Goal: Navigation & Orientation: Find specific page/section

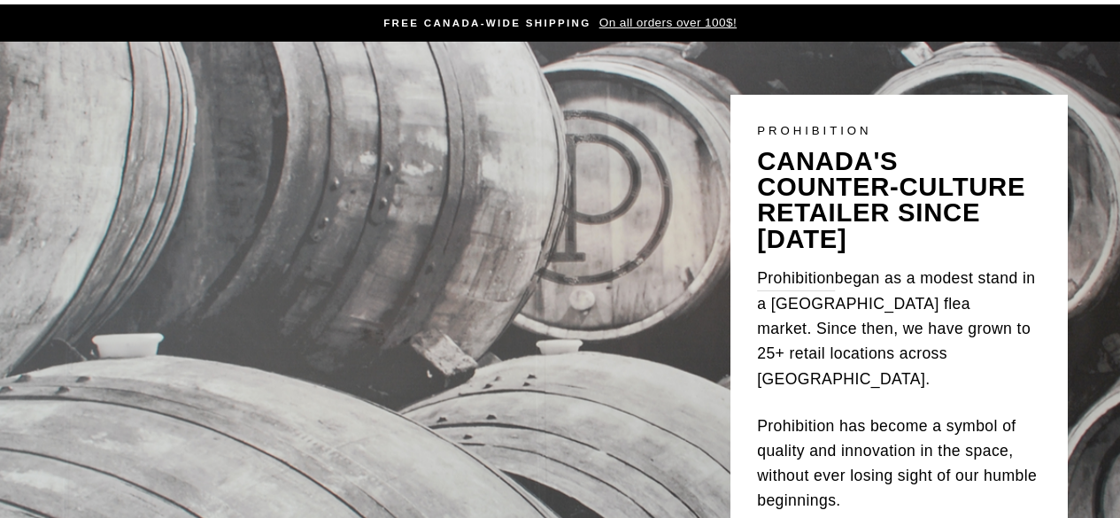
scroll to position [177, 0]
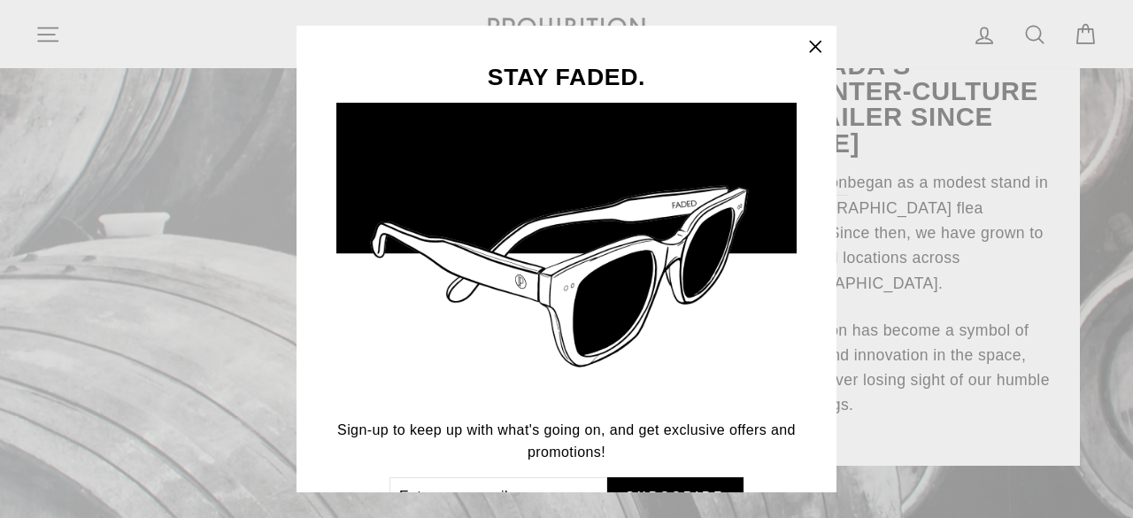
click at [820, 40] on icon "button" at bounding box center [815, 47] width 25 height 25
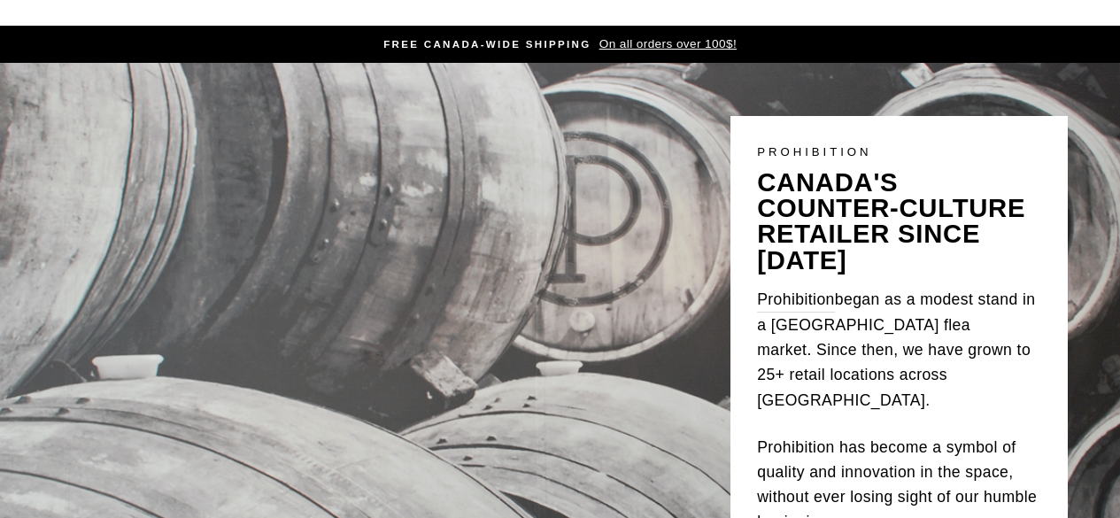
scroll to position [89, 0]
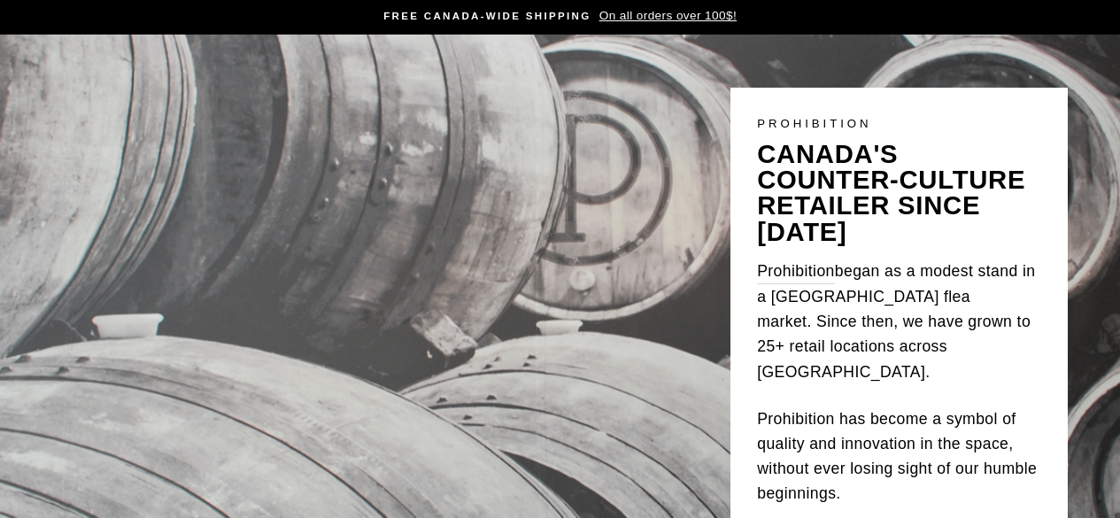
click at [685, 12] on span "On all orders over 100$!" at bounding box center [665, 15] width 142 height 13
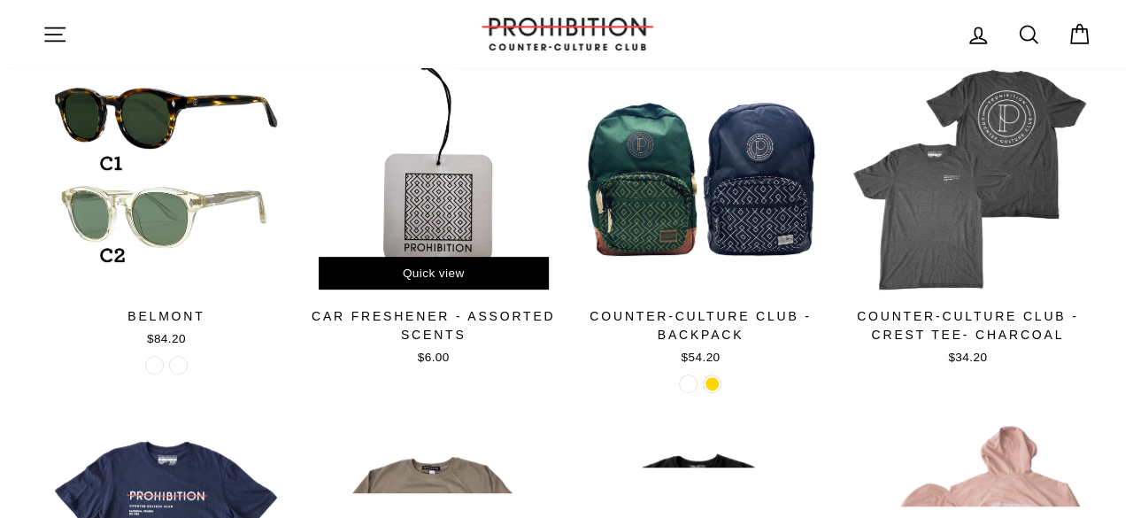
scroll to position [266, 0]
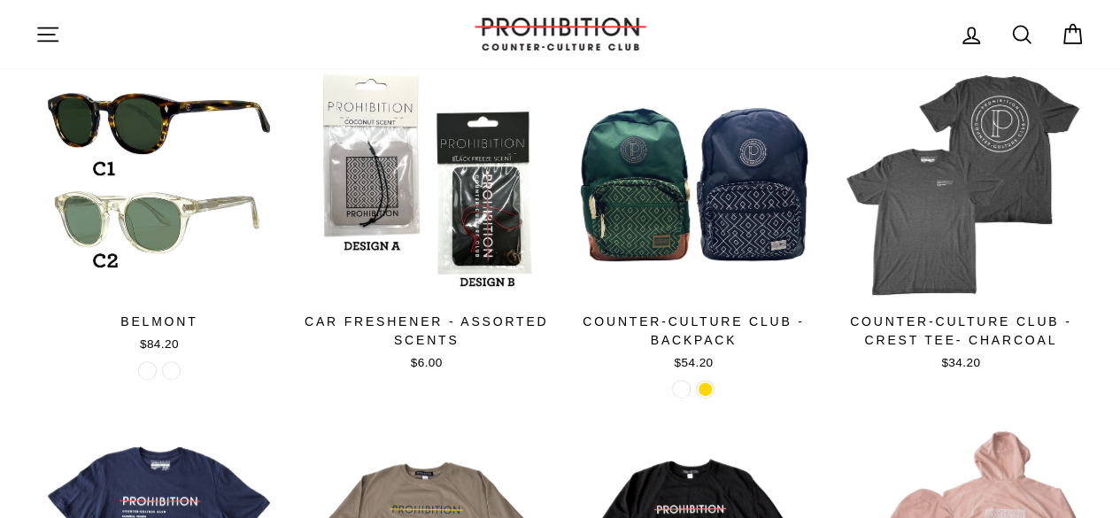
click at [51, 35] on icon "button" at bounding box center [47, 33] width 19 height 13
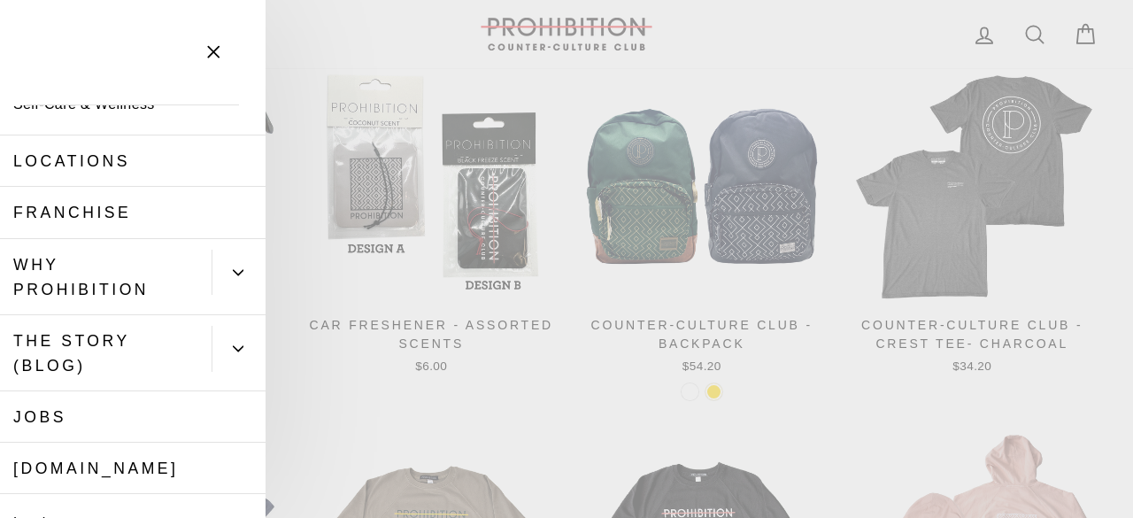
click at [228, 278] on button "Primary" at bounding box center [239, 273] width 54 height 46
